Goal: Task Accomplishment & Management: Manage account settings

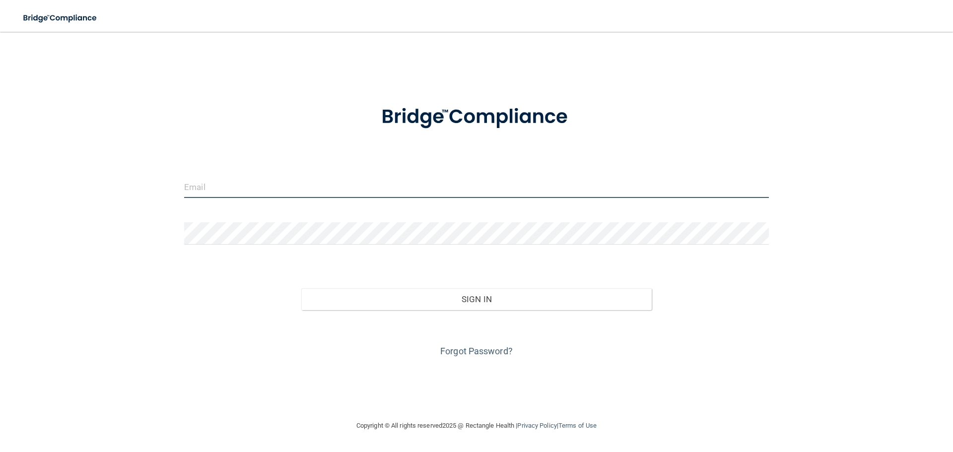
click at [234, 187] on input "email" at bounding box center [476, 187] width 584 height 22
type input "[EMAIL_ADDRESS][DOMAIN_NAME]"
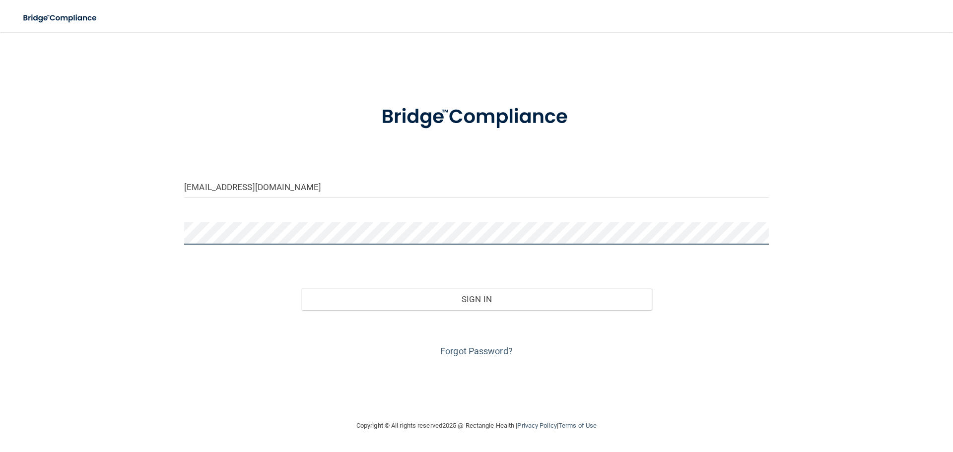
click at [301, 288] on button "Sign In" at bounding box center [476, 299] width 351 height 22
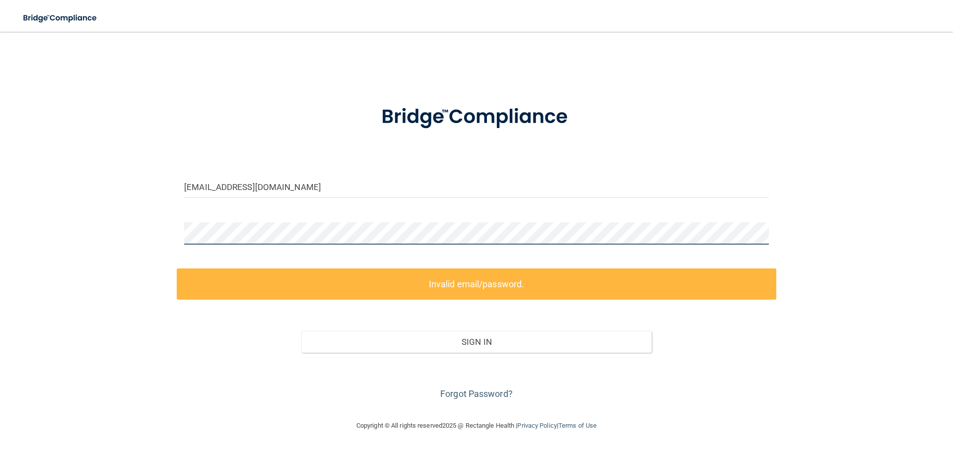
click at [126, 236] on div "[EMAIL_ADDRESS][DOMAIN_NAME] Invalid email/password. You don't have permission …" at bounding box center [476, 226] width 913 height 368
click at [485, 392] on link "Forgot Password?" at bounding box center [476, 393] width 72 height 10
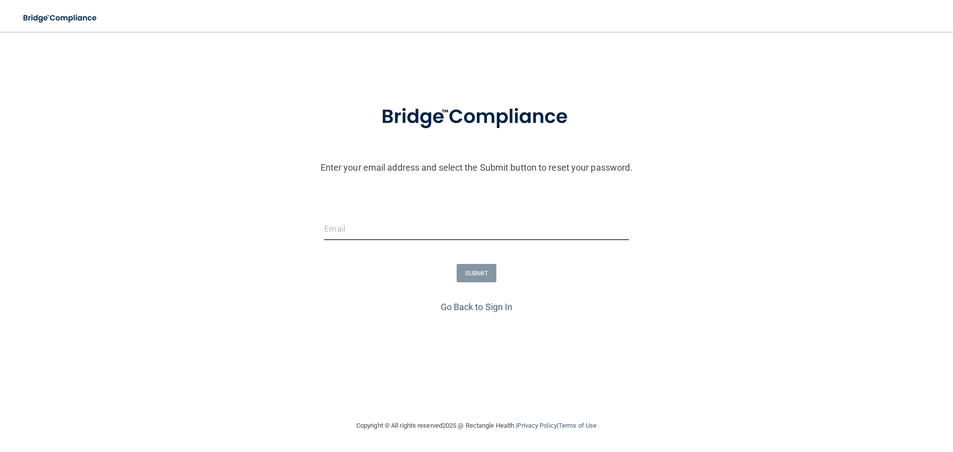
click at [404, 226] on input "email" at bounding box center [476, 229] width 304 height 22
type input "[EMAIL_ADDRESS][DOMAIN_NAME]"
click at [485, 275] on button "SUBMIT" at bounding box center [476, 273] width 40 height 18
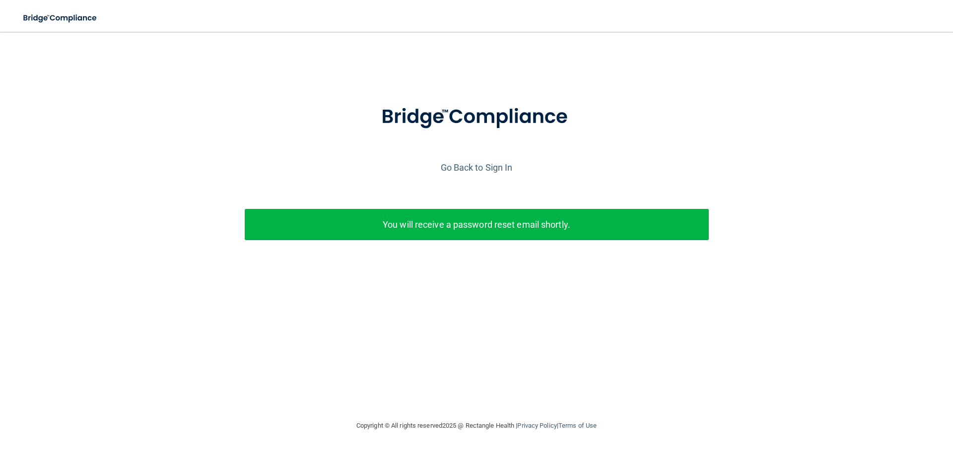
click at [307, 243] on div "You will receive a password reset email shortly." at bounding box center [476, 230] width 479 height 43
click at [469, 171] on link "Go Back to Sign In" at bounding box center [477, 167] width 72 height 10
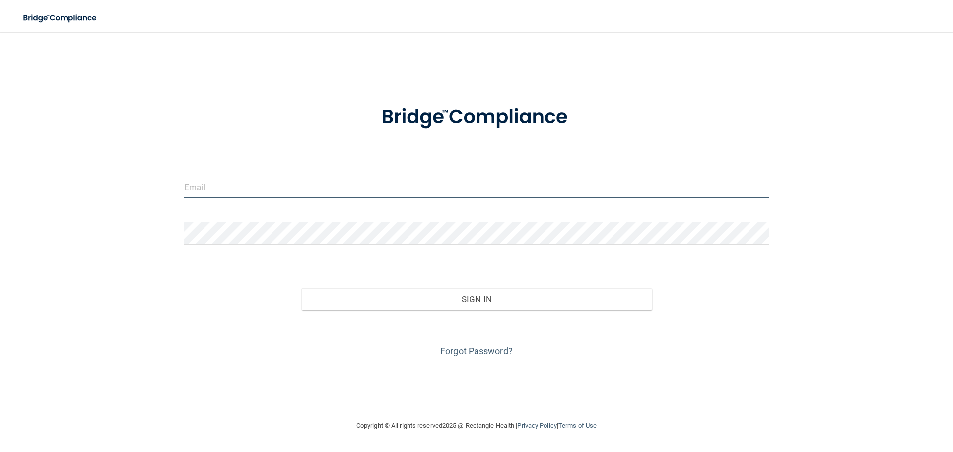
click at [359, 192] on input "email" at bounding box center [476, 187] width 584 height 22
type input "[EMAIL_ADDRESS][DOMAIN_NAME]"
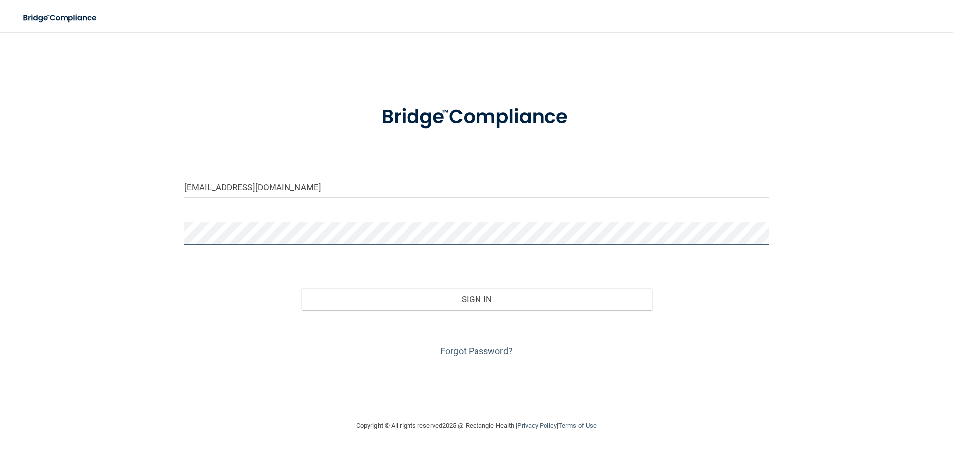
click at [301, 288] on button "Sign In" at bounding box center [476, 299] width 351 height 22
